Goal: Transaction & Acquisition: Purchase product/service

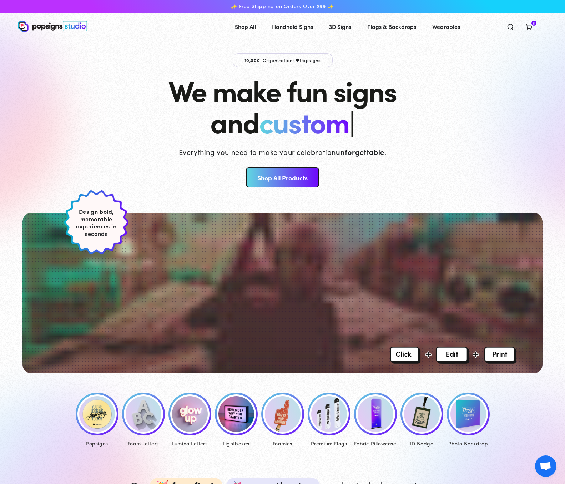
click at [111, 415] on img at bounding box center [97, 414] width 36 height 36
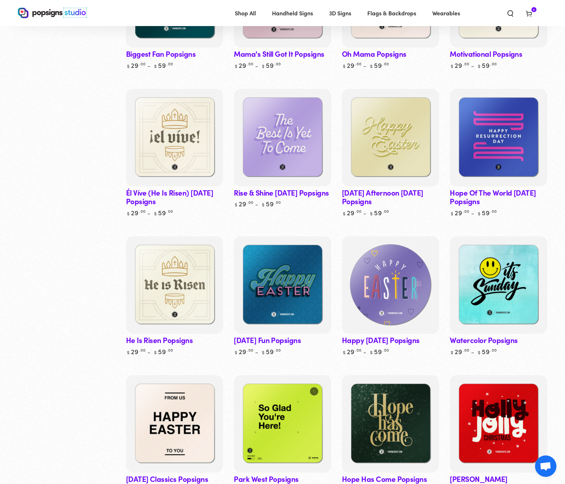
scroll to position [1733, 0]
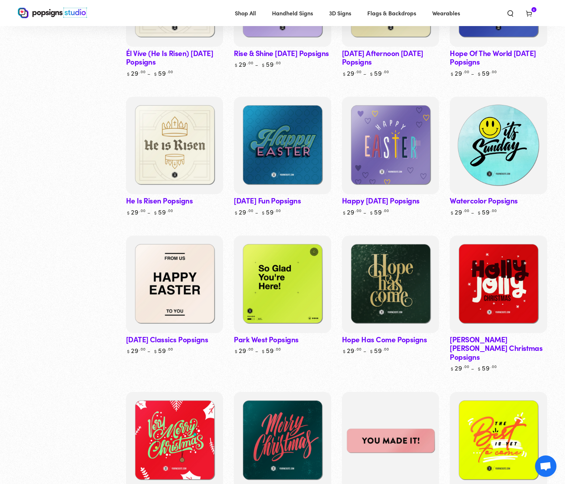
click at [519, 128] on img at bounding box center [499, 145] width 100 height 100
